Goal: Task Accomplishment & Management: Manage account settings

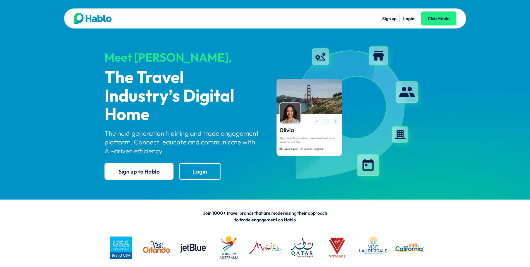
click at [406, 18] on link "Login" at bounding box center [408, 19] width 11 height 6
click at [409, 20] on link "Login" at bounding box center [408, 19] width 11 height 6
click at [409, 18] on link "Login" at bounding box center [408, 19] width 11 height 6
